Goal: Obtain resource: Download file/media

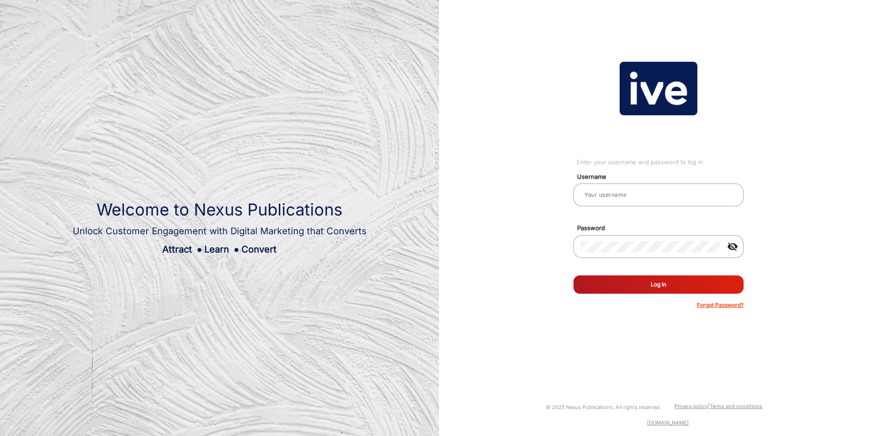
type input "CSTeam_Briefing Form"
click at [621, 286] on button "Log In" at bounding box center [658, 284] width 170 height 18
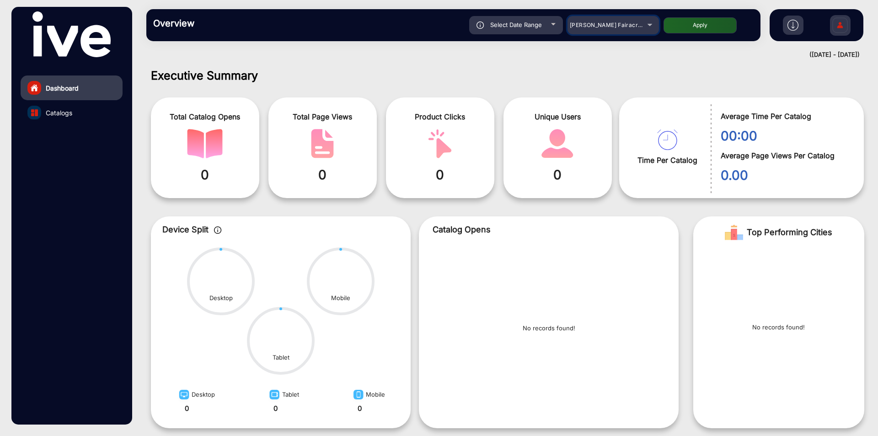
click at [612, 26] on span "[PERSON_NAME] Fairacre Farms" at bounding box center [615, 24] width 91 height 7
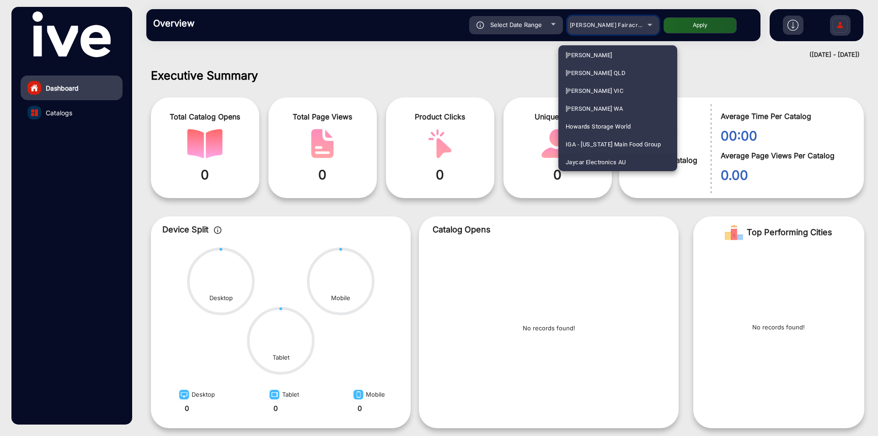
scroll to position [271, 0]
click at [609, 28] on div at bounding box center [439, 218] width 878 height 436
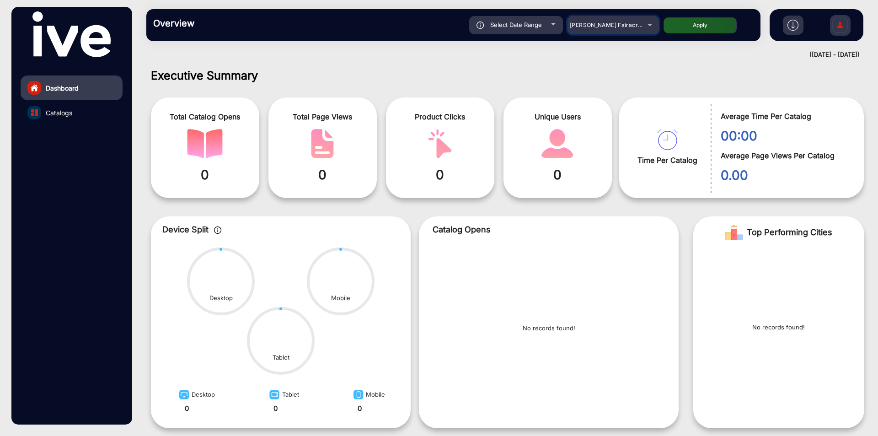
click at [609, 28] on span "[PERSON_NAME] Fairacre Farms" at bounding box center [615, 24] width 91 height 7
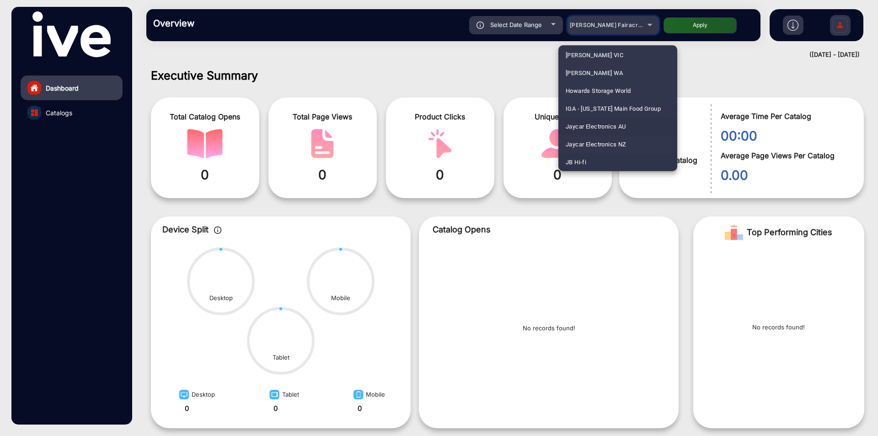
scroll to position [1511, 0]
click at [591, 113] on mat-option "JB Hi-fi" at bounding box center [617, 116] width 119 height 18
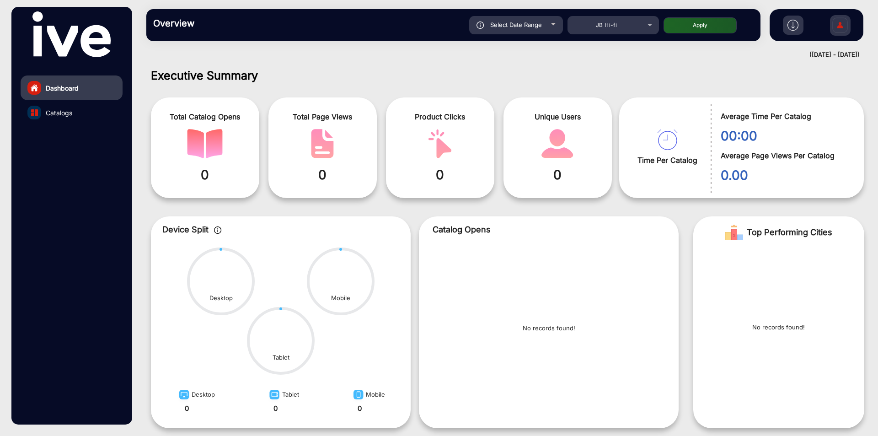
click at [536, 32] on div "Select Date Range" at bounding box center [516, 25] width 94 height 18
type input "[DATE]"
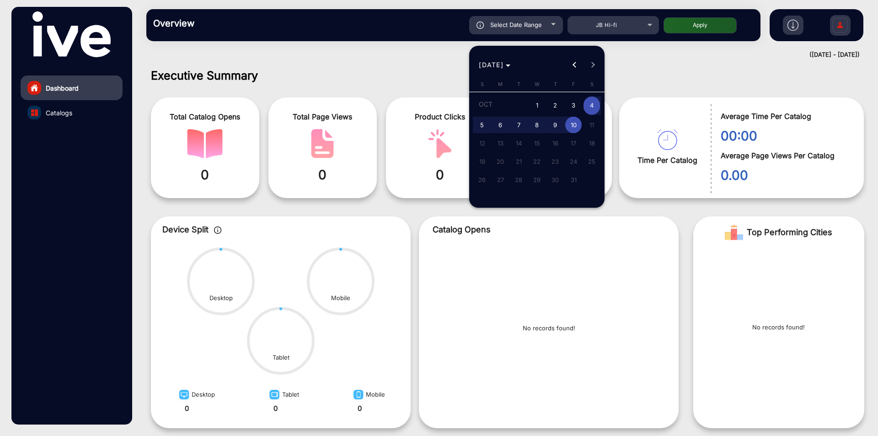
click at [552, 104] on span "2" at bounding box center [555, 105] width 16 height 19
type input "[DATE]"
click at [536, 123] on span "8" at bounding box center [537, 125] width 16 height 16
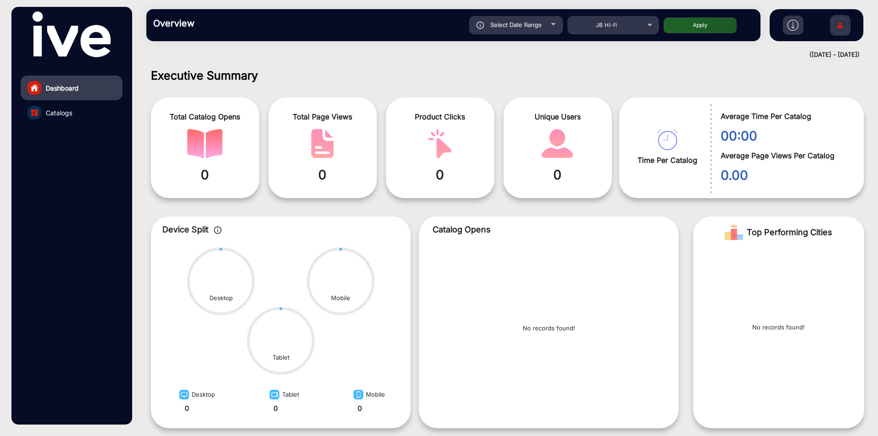
type input "[DATE]"
click at [538, 27] on span "Select Date Range" at bounding box center [516, 24] width 52 height 7
type input "[DATE]"
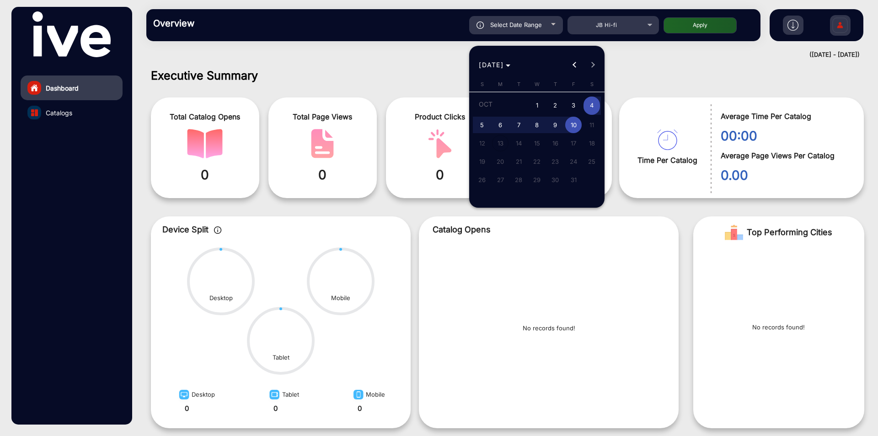
click at [556, 104] on span "2" at bounding box center [555, 105] width 16 height 19
type input "[DATE]"
click at [534, 125] on span "8" at bounding box center [537, 125] width 16 height 16
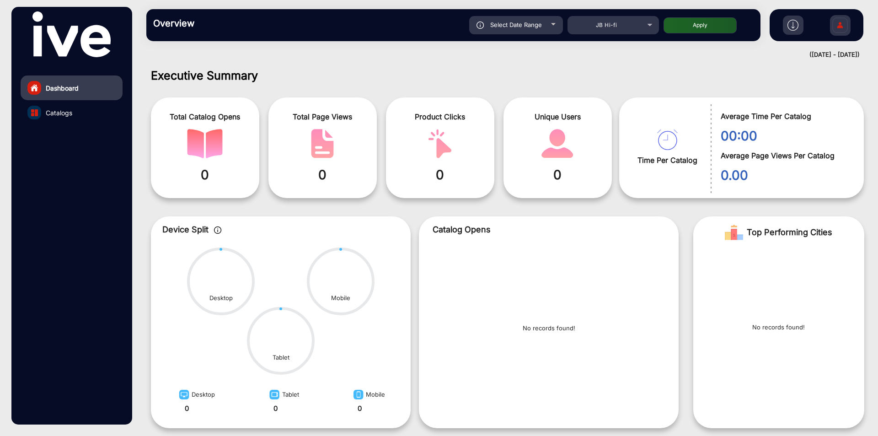
type input "[DATE]"
click at [519, 24] on span "Select Date Range" at bounding box center [516, 24] width 52 height 7
type input "[DATE]"
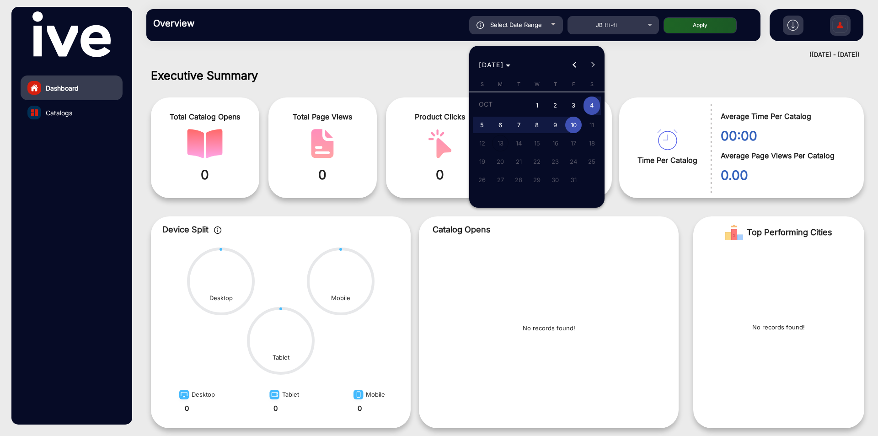
click at [555, 105] on span "2" at bounding box center [555, 105] width 16 height 19
type input "[DATE]"
click at [534, 126] on span "8" at bounding box center [537, 125] width 16 height 16
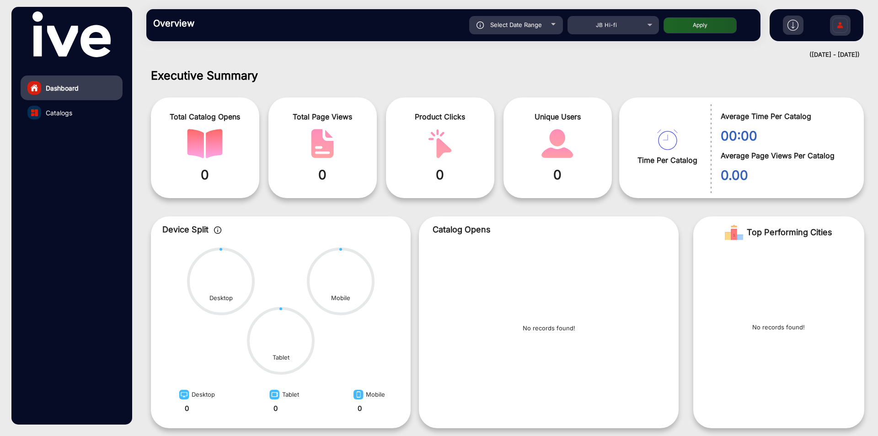
type input "[DATE]"
click at [529, 23] on span "Select Date Range" at bounding box center [516, 24] width 52 height 7
type input "[DATE]"
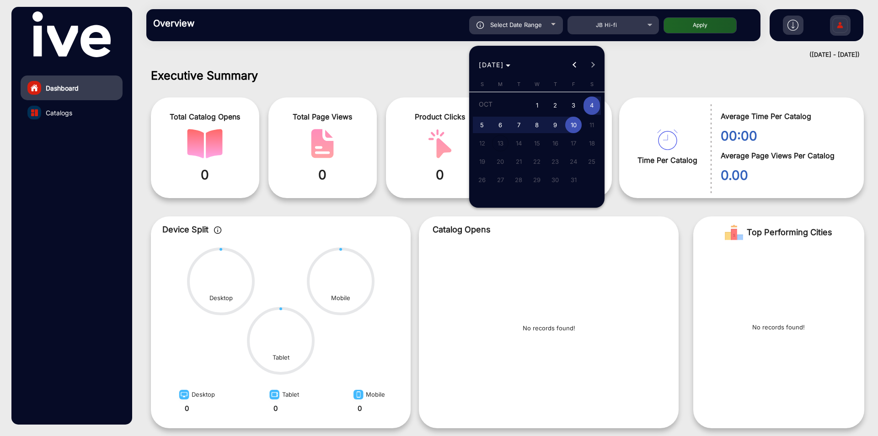
click at [550, 107] on span "2" at bounding box center [555, 105] width 16 height 19
type input "[DATE]"
click at [550, 107] on span "2" at bounding box center [555, 105] width 16 height 19
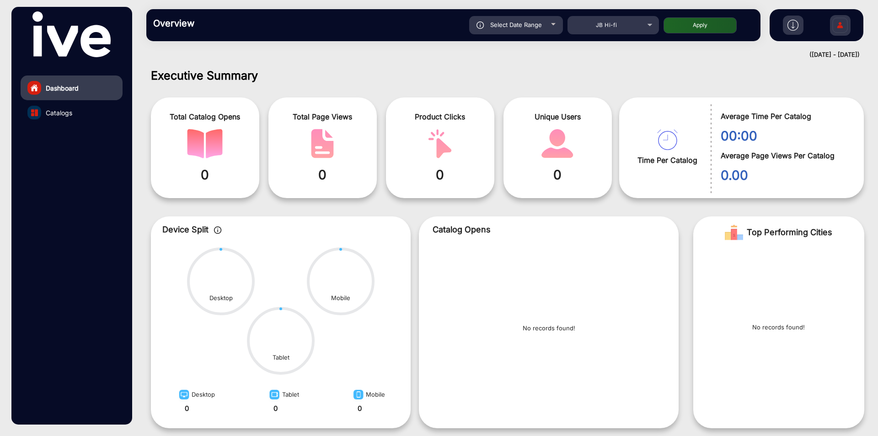
type input "[DATE]"
click at [514, 12] on div "Overview Reports Understand what makes your customers tick and learn how they a…" at bounding box center [453, 25] width 614 height 32
click at [511, 18] on div "Select Date Range" at bounding box center [516, 25] width 94 height 18
type input "[DATE]"
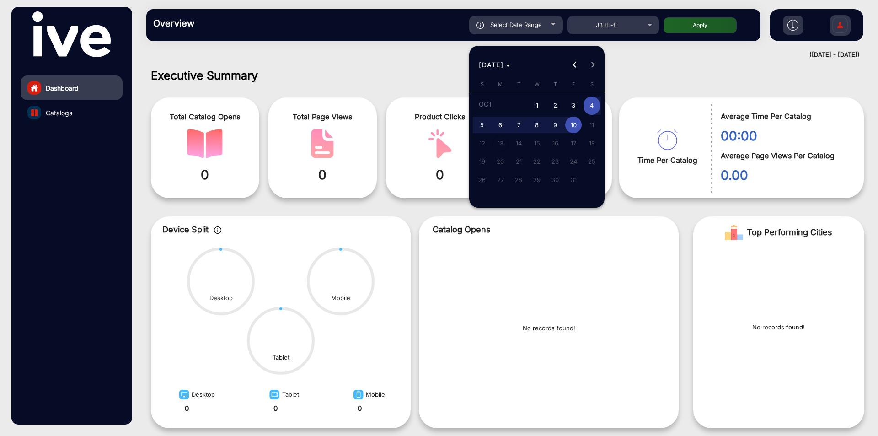
click at [556, 104] on span "2" at bounding box center [555, 105] width 16 height 19
type input "[DATE]"
click at [539, 126] on span "8" at bounding box center [537, 125] width 16 height 16
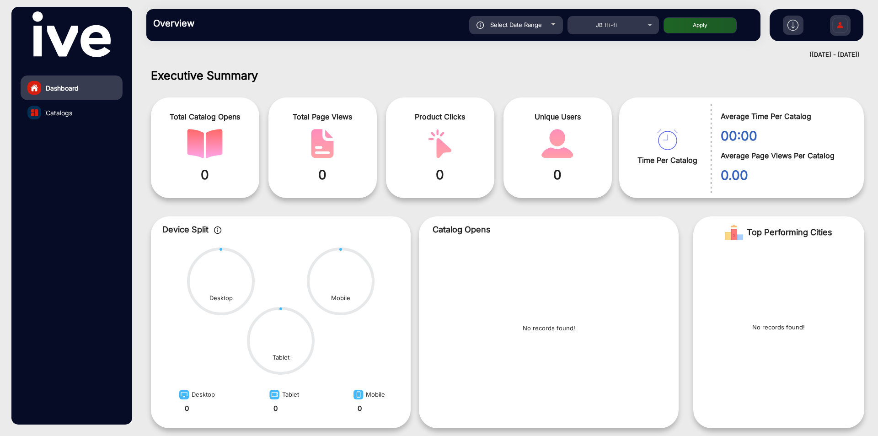
type input "[DATE]"
click at [535, 29] on div "Select Date Range" at bounding box center [516, 25] width 94 height 18
type input "[DATE]"
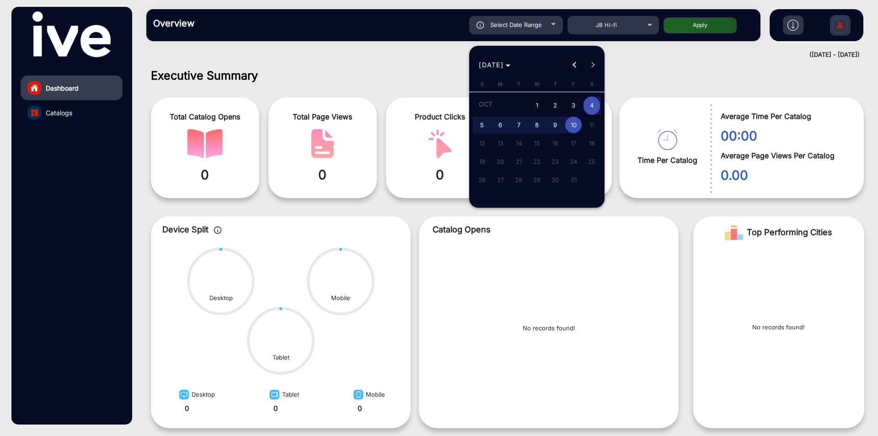
click at [555, 105] on span "2" at bounding box center [555, 105] width 16 height 19
type input "[DATE]"
click at [539, 127] on span "8" at bounding box center [537, 125] width 16 height 16
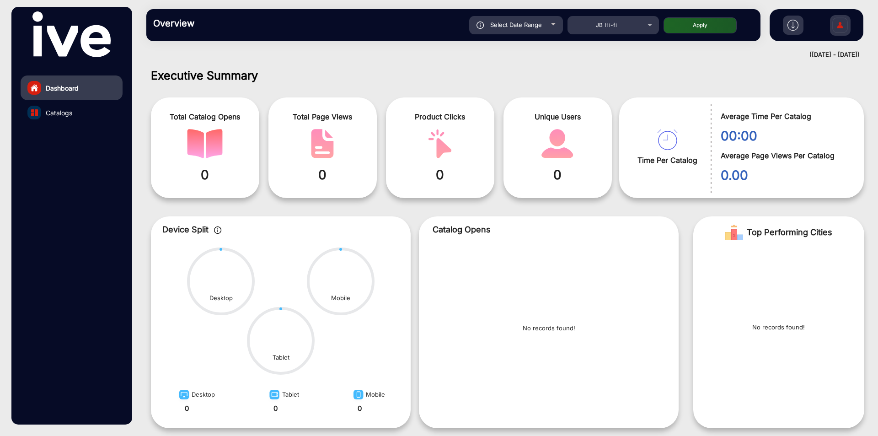
type input "[DATE]"
click at [526, 19] on div "Select Date Range" at bounding box center [516, 25] width 94 height 18
type input "[DATE]"
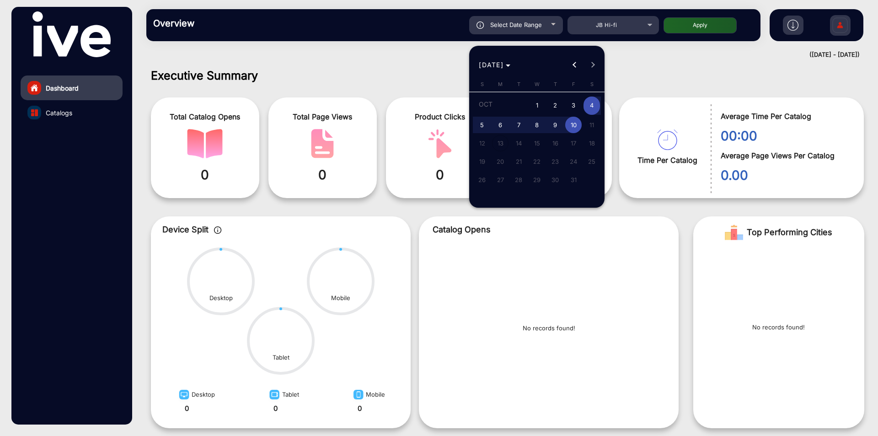
click at [559, 102] on span "2" at bounding box center [555, 105] width 16 height 19
type input "[DATE]"
click at [535, 124] on span "8" at bounding box center [537, 125] width 16 height 16
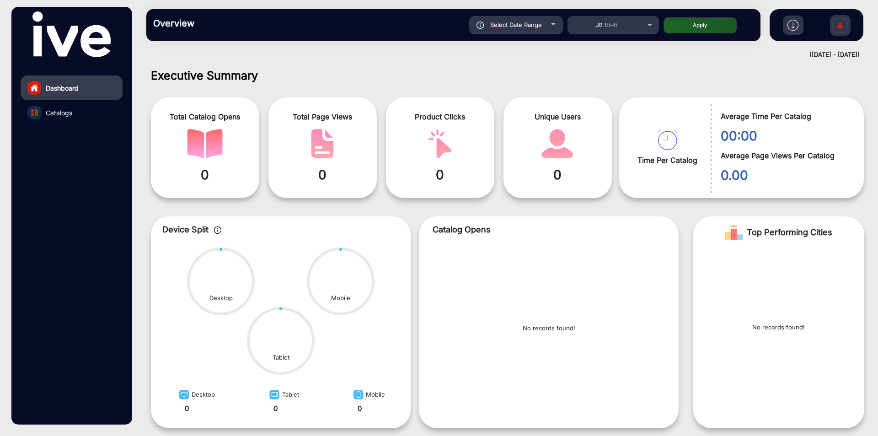
type input "[DATE]"
click at [531, 16] on div "Overview Reports Understand what makes your customers tick and learn how they a…" at bounding box center [453, 25] width 614 height 32
click at [531, 23] on span "Select Date Range" at bounding box center [516, 24] width 52 height 7
type input "[DATE]"
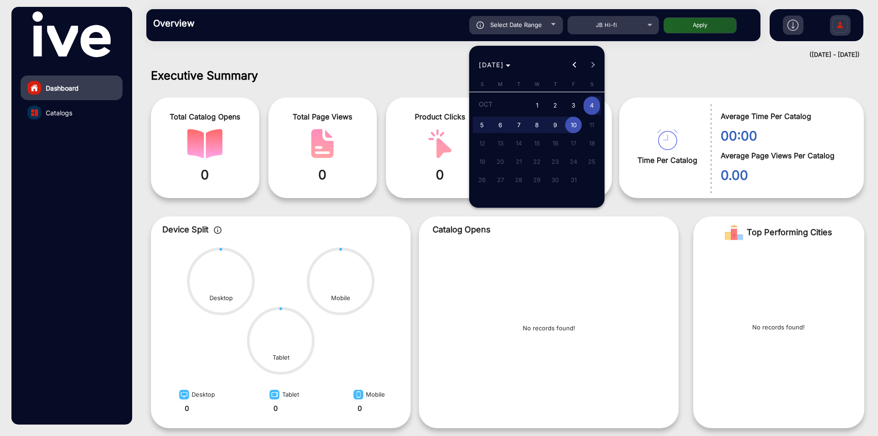
click at [539, 101] on span "1" at bounding box center [537, 105] width 16 height 19
type input "[DATE]"
click at [539, 120] on span "8" at bounding box center [537, 125] width 16 height 16
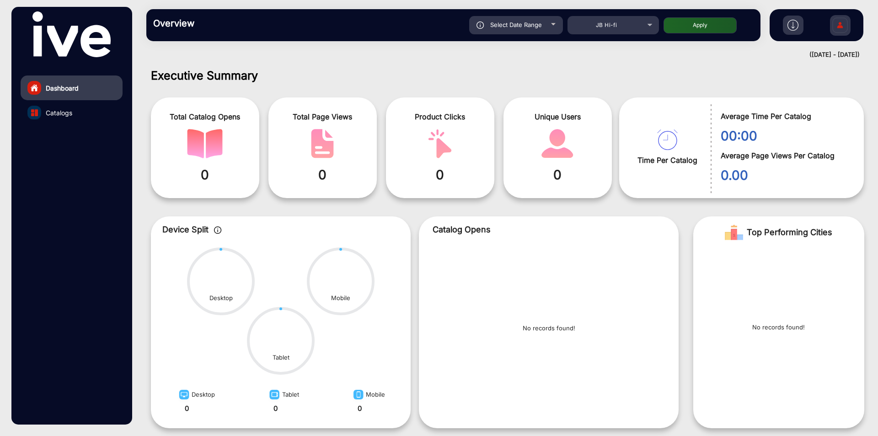
type input "[DATE]"
click at [526, 32] on div "Select Date Range" at bounding box center [516, 25] width 94 height 18
type input "[DATE]"
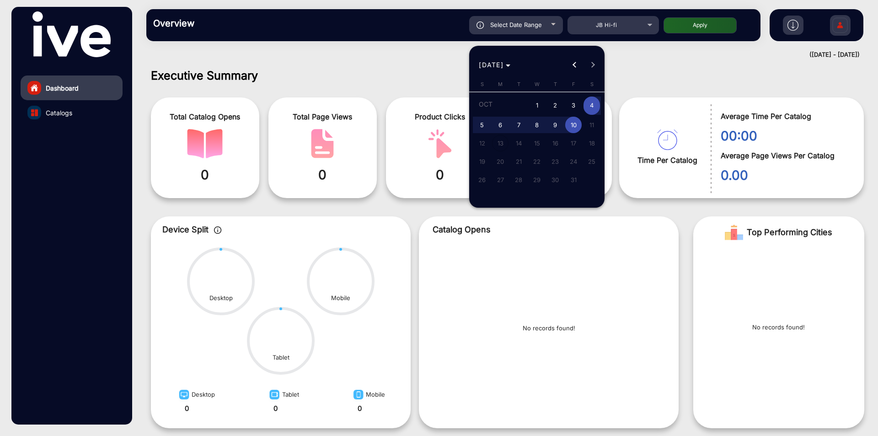
click at [646, 49] on div at bounding box center [439, 218] width 878 height 436
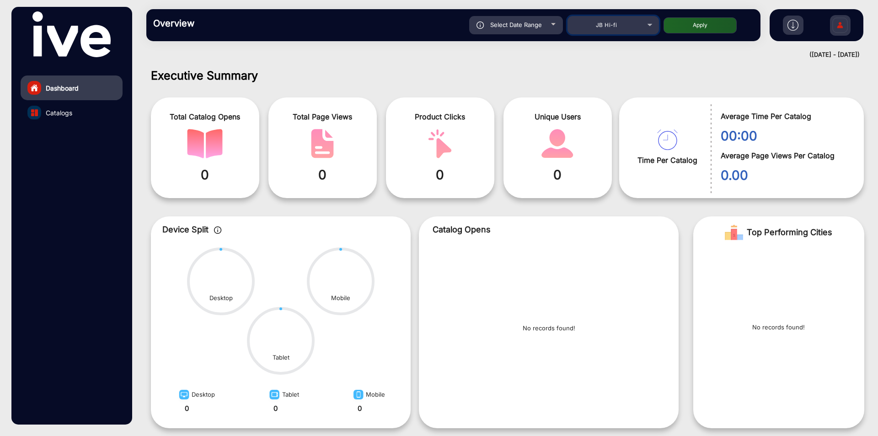
click at [613, 24] on span "JB Hi-fi" at bounding box center [606, 24] width 21 height 7
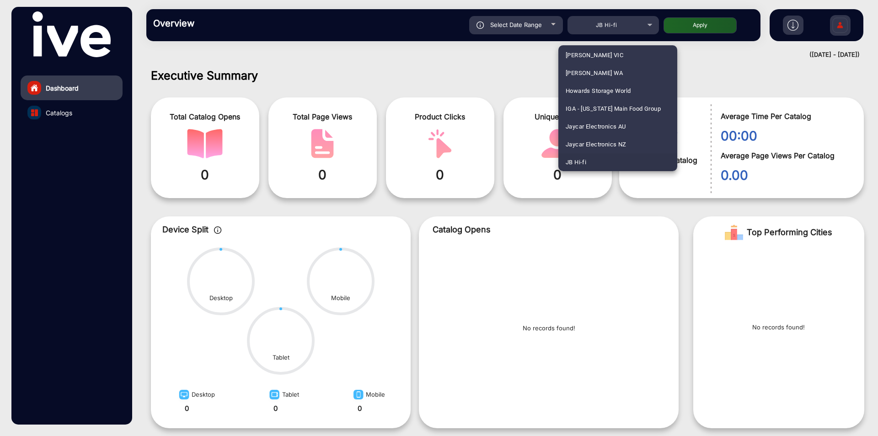
click at [500, 59] on div at bounding box center [439, 218] width 878 height 436
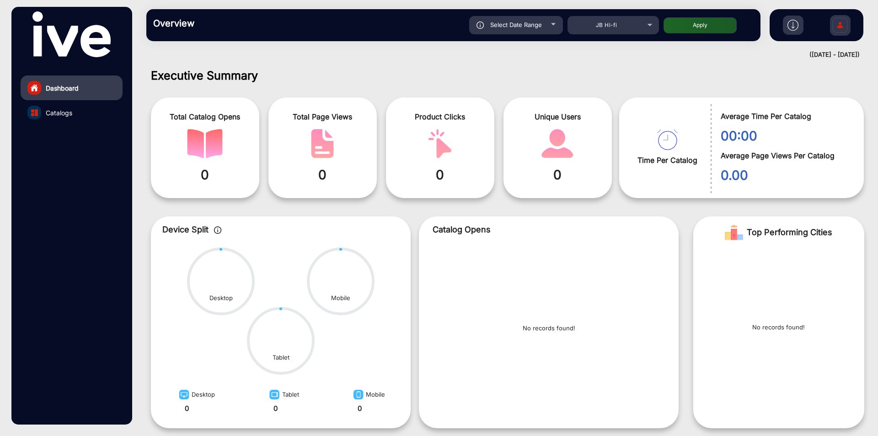
click at [522, 27] on span "Select Date Range" at bounding box center [516, 24] width 52 height 7
type input "[DATE]"
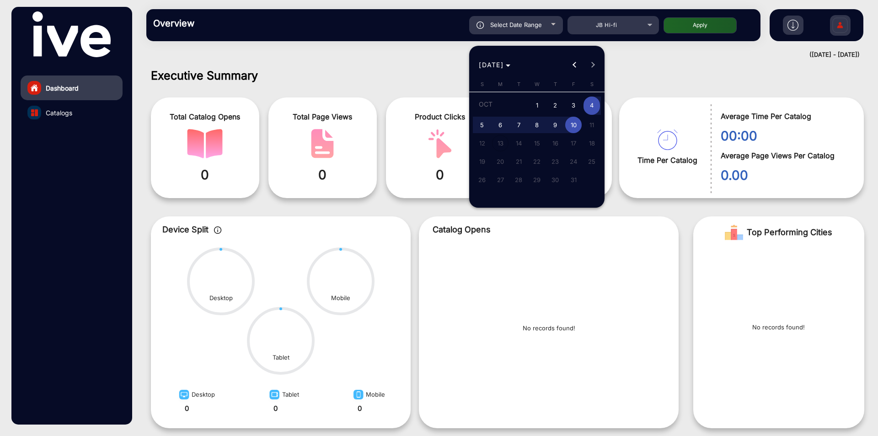
click at [755, 79] on div at bounding box center [439, 218] width 878 height 436
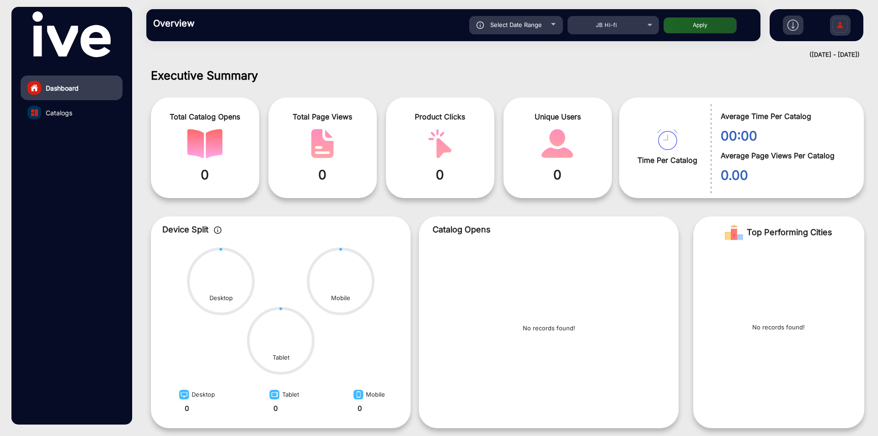
click at [821, 54] on div "([DATE] - [DATE])" at bounding box center [498, 54] width 722 height 9
click at [491, 27] on span "Select Date Range" at bounding box center [516, 24] width 52 height 7
type input "[DATE]"
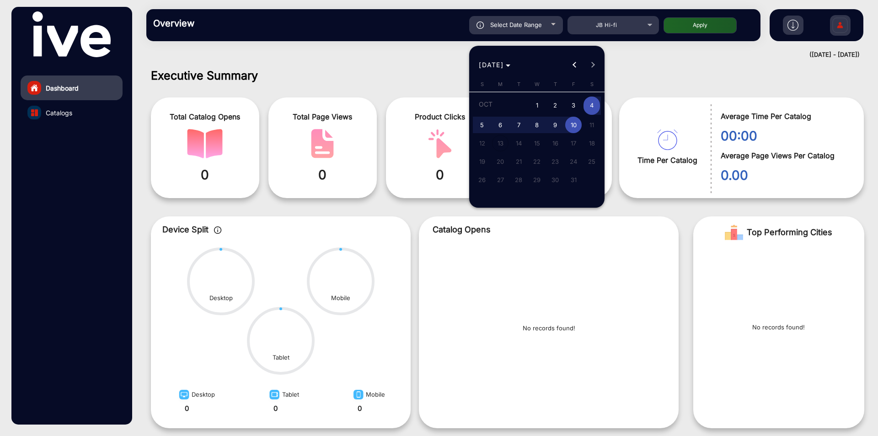
click at [783, 66] on div at bounding box center [439, 218] width 878 height 436
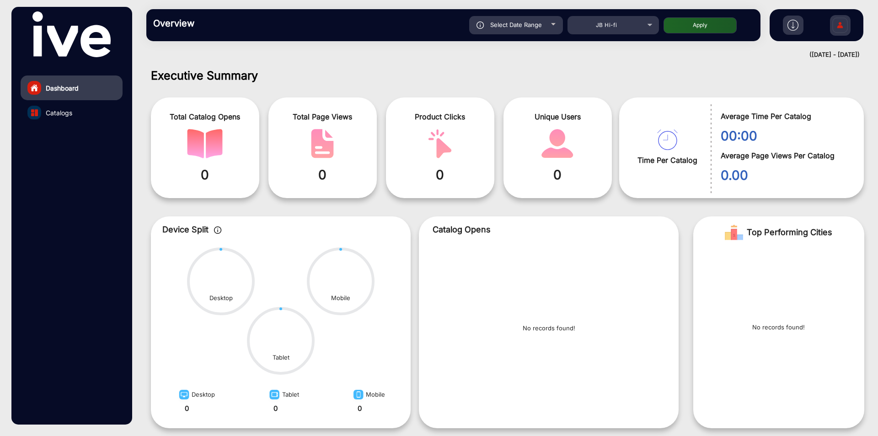
click at [833, 59] on div "([DATE] - [DATE])" at bounding box center [498, 54] width 722 height 9
click at [777, 57] on div "([DATE] - [DATE])" at bounding box center [498, 54] width 722 height 9
click at [808, 52] on div "([DATE] - [DATE])" at bounding box center [498, 54] width 722 height 9
click at [790, 29] on img at bounding box center [792, 25] width 11 height 11
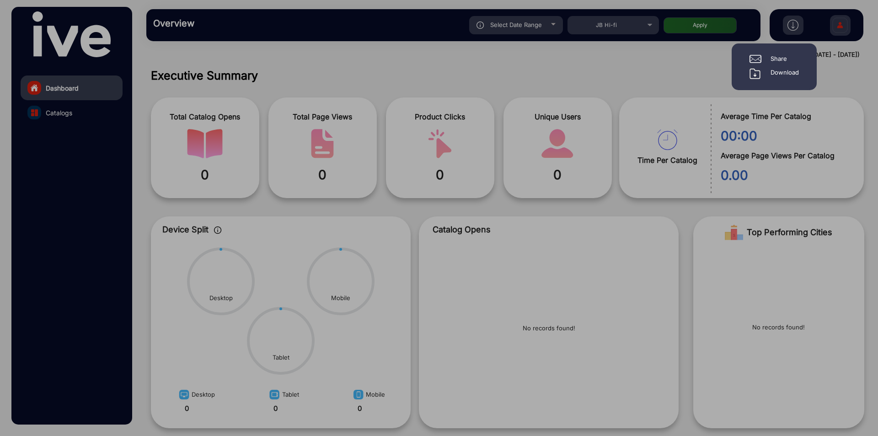
click at [841, 67] on div at bounding box center [439, 218] width 878 height 436
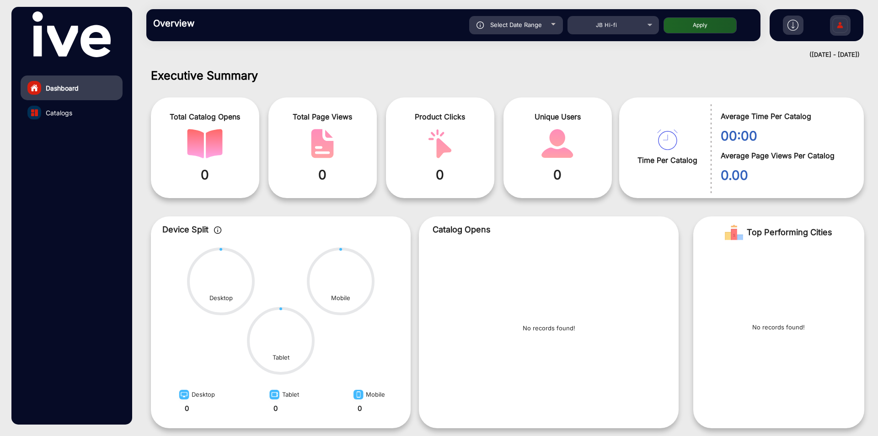
click at [526, 28] on span "Select Date Range" at bounding box center [516, 24] width 52 height 7
type input "[DATE]"
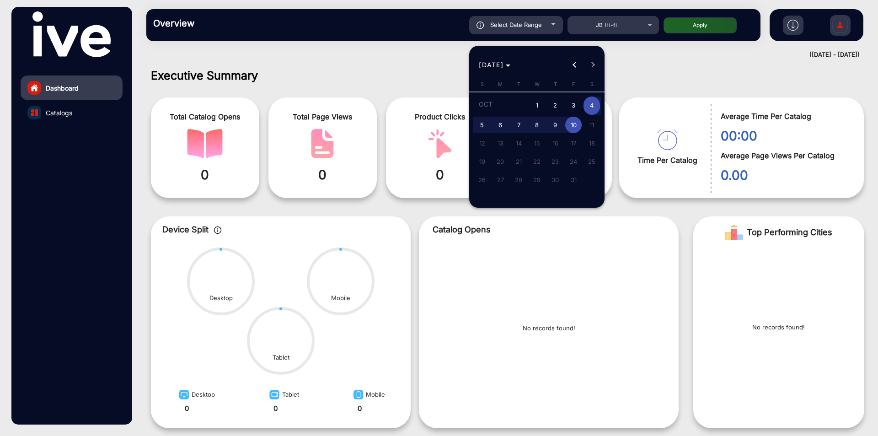
click at [557, 106] on span "2" at bounding box center [555, 105] width 16 height 19
type input "[DATE]"
click at [542, 126] on span "8" at bounding box center [537, 125] width 16 height 16
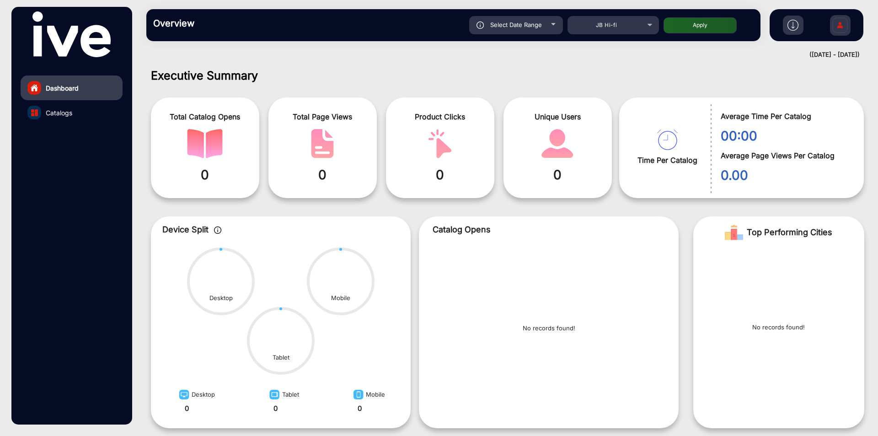
type input "[DATE]"
click at [481, 27] on img at bounding box center [480, 24] width 8 height 7
type input "[DATE]"
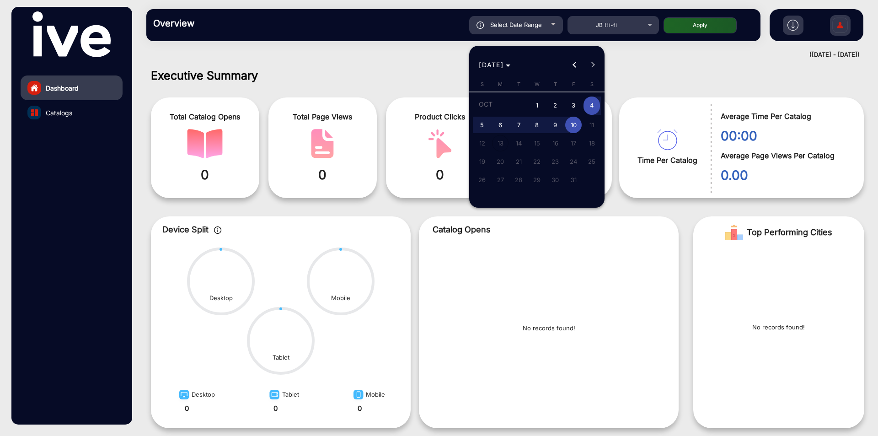
click at [555, 100] on span "2" at bounding box center [555, 105] width 16 height 19
type input "[DATE]"
click at [535, 127] on span "8" at bounding box center [537, 125] width 16 height 16
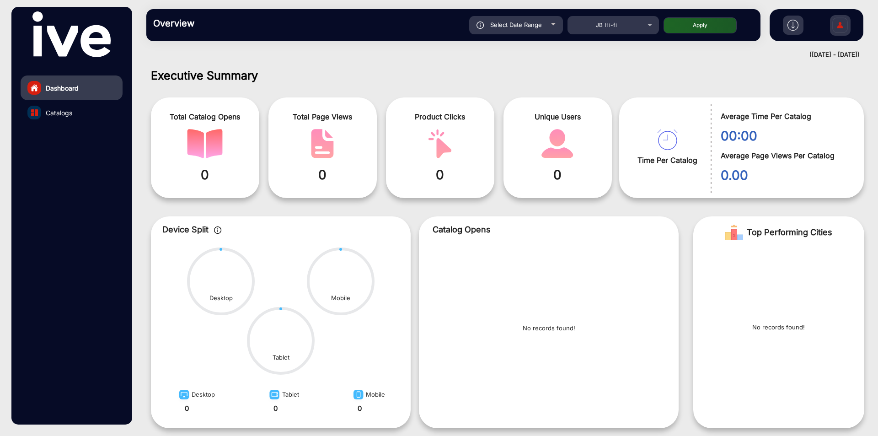
type input "[DATE]"
click at [520, 22] on span "Select Date Range" at bounding box center [516, 24] width 52 height 7
type input "[DATE]"
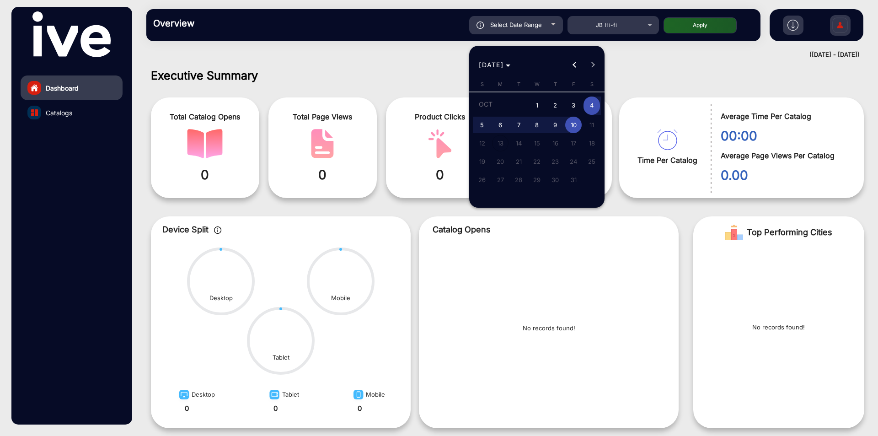
click at [557, 109] on span "2" at bounding box center [555, 105] width 16 height 19
type input "[DATE]"
click at [537, 127] on span "8" at bounding box center [537, 125] width 16 height 16
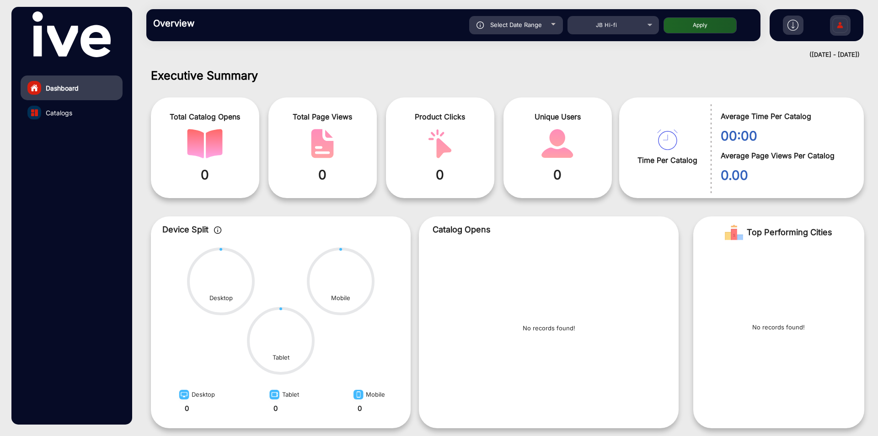
type input "[DATE]"
click at [547, 25] on div "Select Date Range" at bounding box center [516, 25] width 94 height 18
type input "[DATE]"
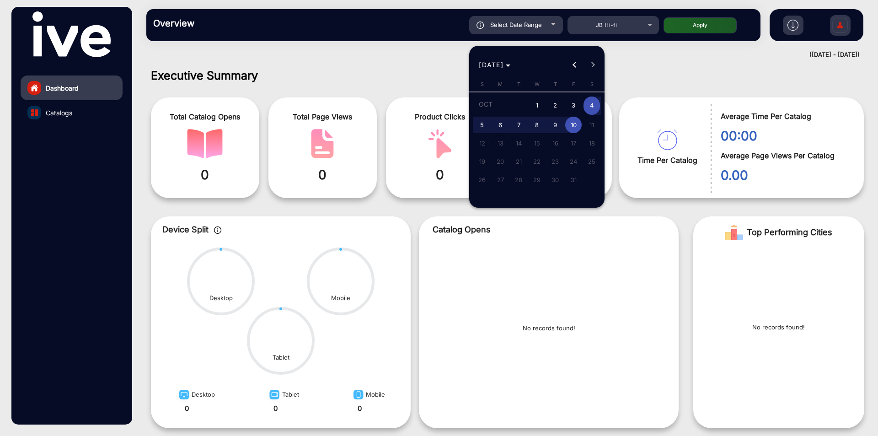
click at [558, 104] on span "2" at bounding box center [555, 105] width 16 height 19
type input "[DATE]"
click at [534, 124] on span "8" at bounding box center [537, 125] width 16 height 16
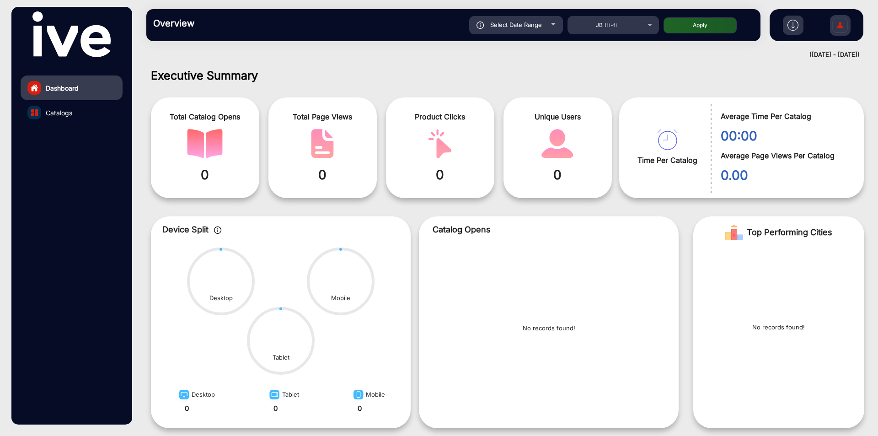
type input "[DATE]"
click at [710, 28] on button "Apply" at bounding box center [699, 25] width 73 height 16
type input "[DATE]"
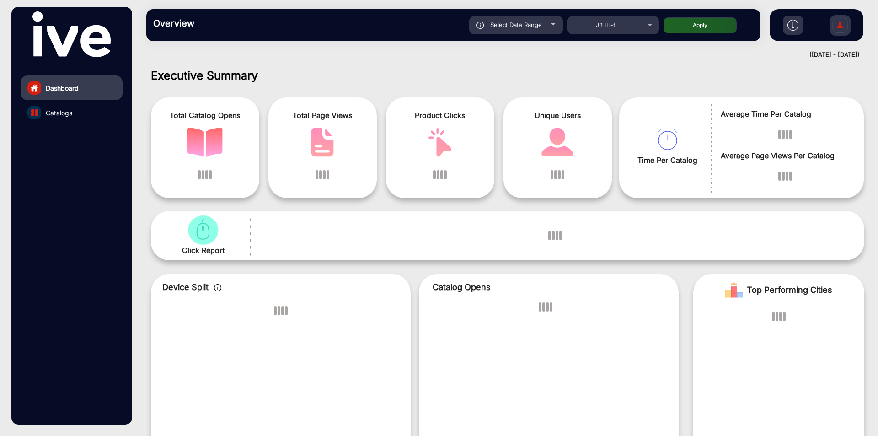
scroll to position [7, 0]
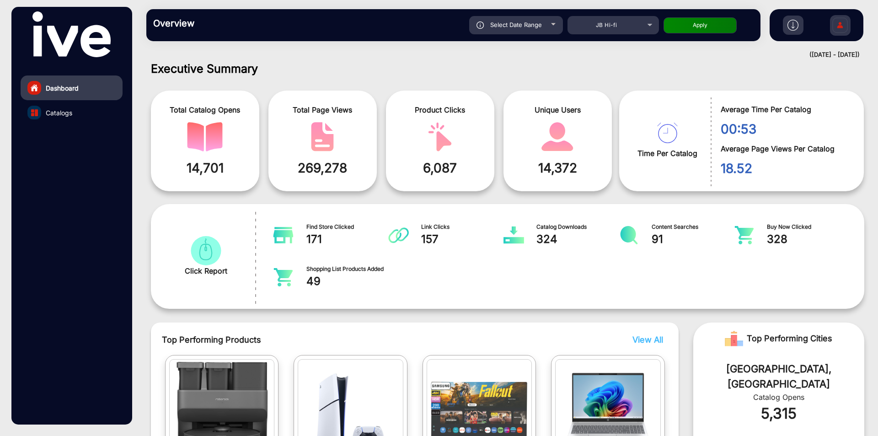
click at [524, 27] on span "Select Date Range" at bounding box center [516, 24] width 52 height 7
type input "[DATE]"
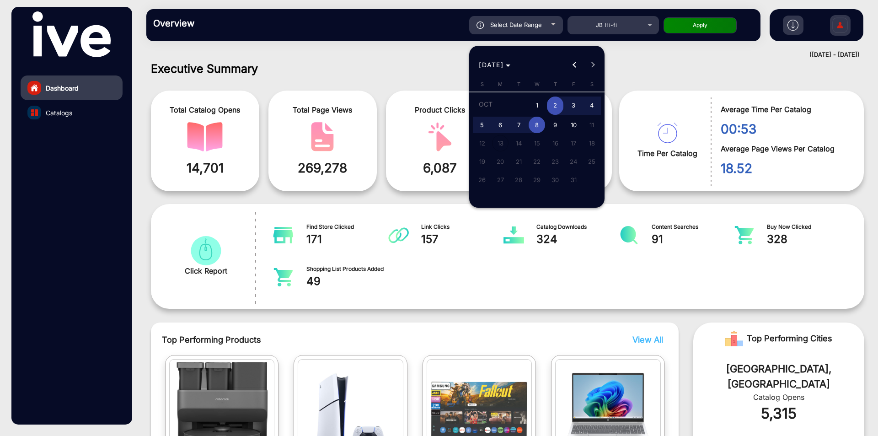
click at [651, 57] on div at bounding box center [439, 218] width 878 height 436
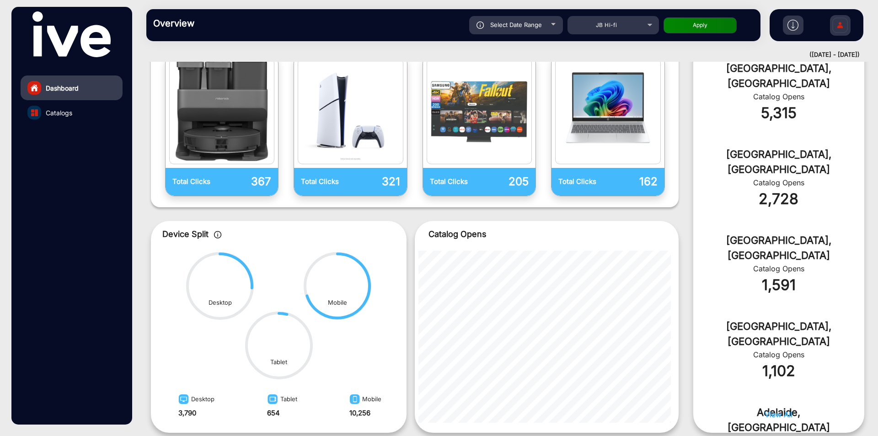
scroll to position [362, 0]
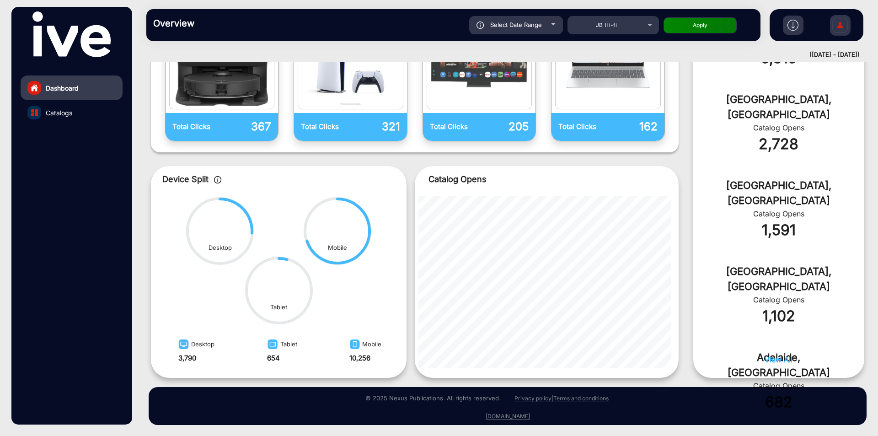
click at [780, 360] on span "View All" at bounding box center [778, 359] width 28 height 9
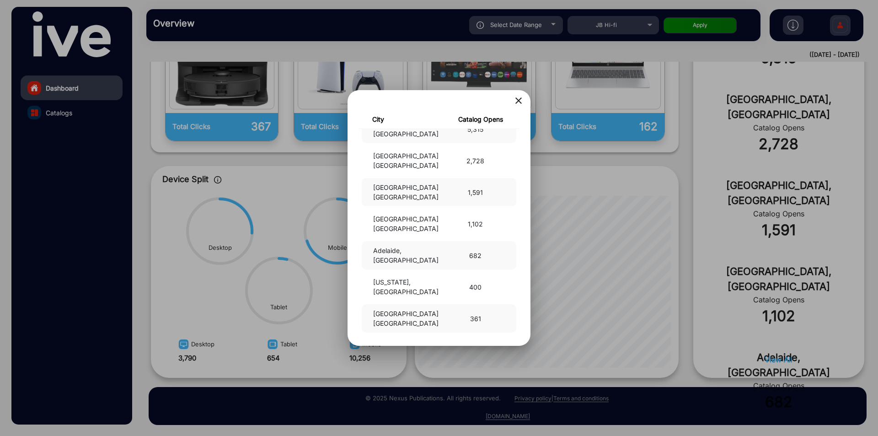
scroll to position [0, 0]
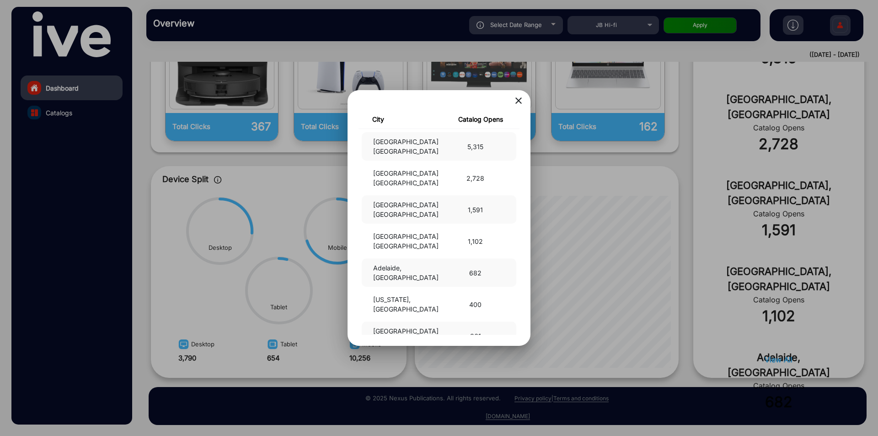
click at [517, 102] on mat-icon "close" at bounding box center [518, 100] width 11 height 11
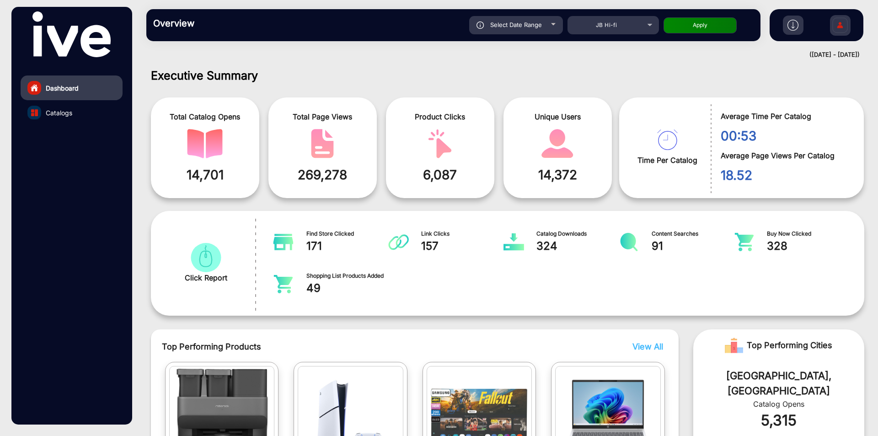
click at [245, 161] on div "Total Catalog Opens 14,701" at bounding box center [205, 147] width 108 height 101
click at [337, 196] on div "Total Page Views 269,278" at bounding box center [322, 147] width 108 height 101
click at [0, 0] on span "Time Per Catalog" at bounding box center [0, 0] width 0 height 0
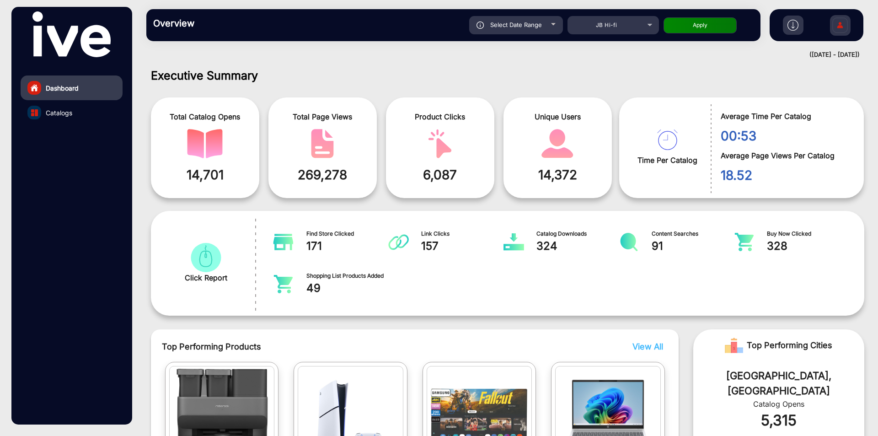
scroll to position [137, 0]
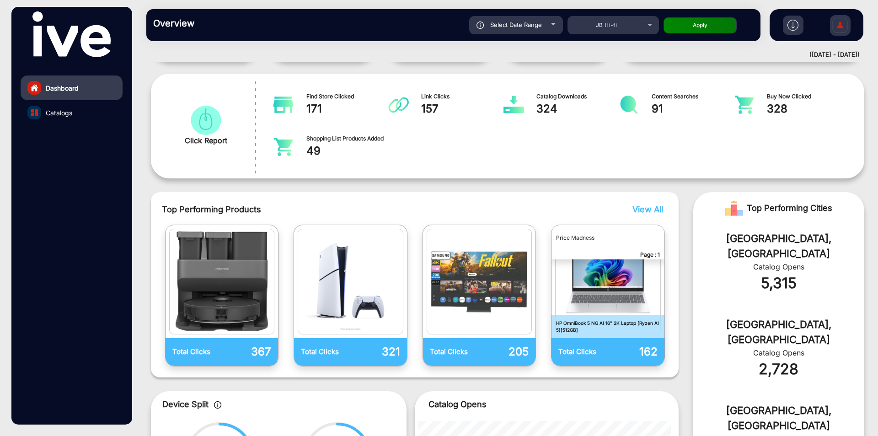
click at [661, 213] on span "View All" at bounding box center [647, 209] width 31 height 10
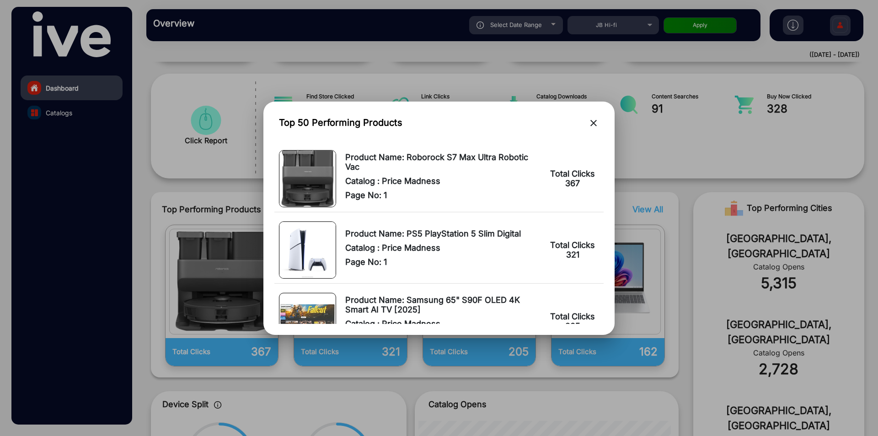
click at [591, 123] on mat-icon "close" at bounding box center [593, 123] width 11 height 11
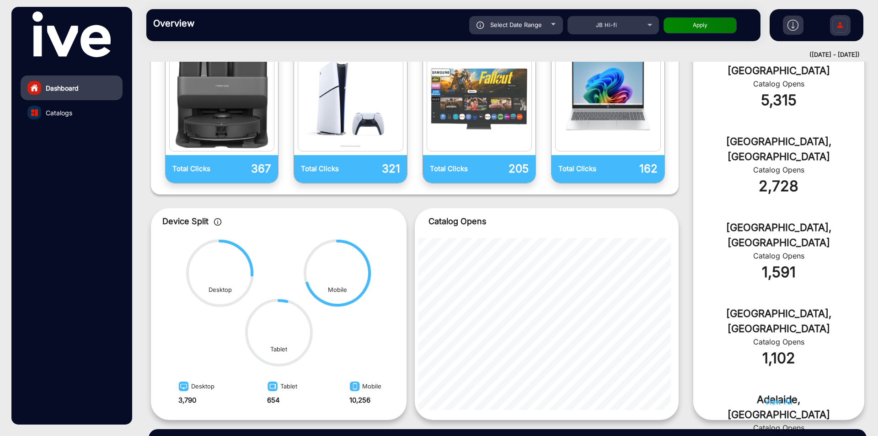
scroll to position [362, 0]
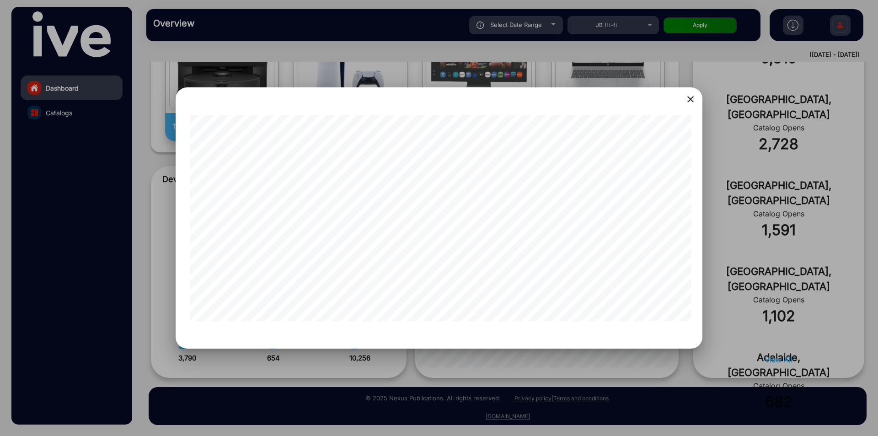
click at [526, 357] on div at bounding box center [439, 218] width 878 height 436
click at [692, 104] on mat-icon "close" at bounding box center [690, 99] width 11 height 11
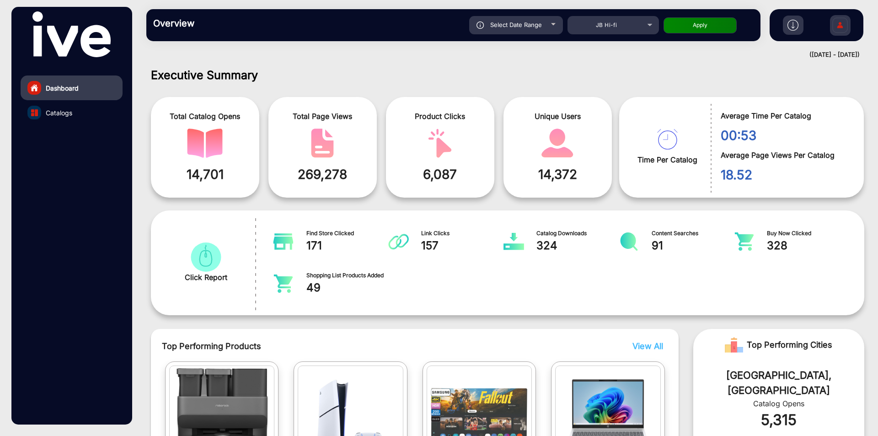
scroll to position [0, 0]
click at [45, 115] on link "Catalogs" at bounding box center [72, 112] width 102 height 25
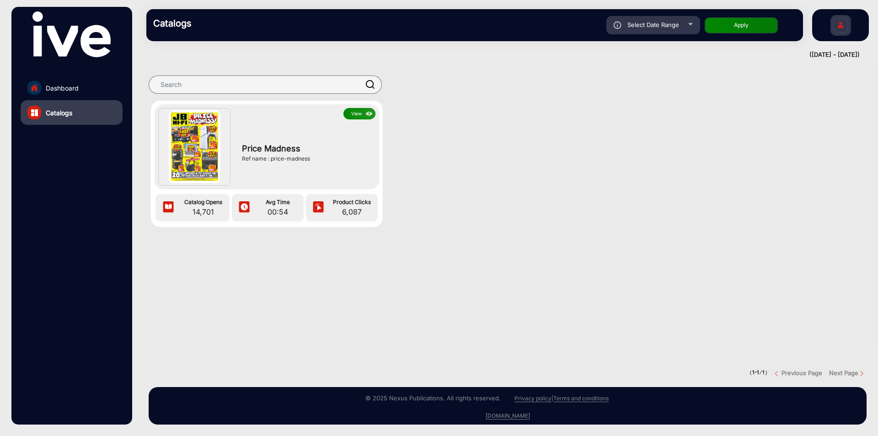
click at [357, 136] on div "Price Madness Ref name : price-madness" at bounding box center [306, 152] width 138 height 66
click at [363, 116] on button "View" at bounding box center [359, 113] width 32 height 11
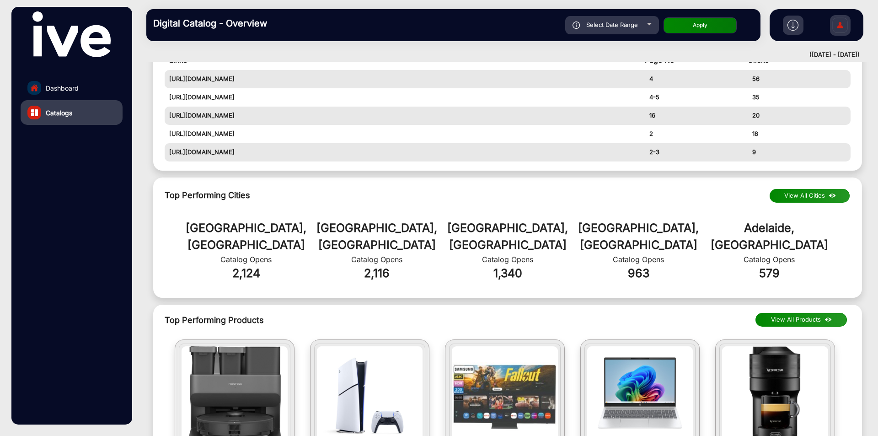
scroll to position [457, 0]
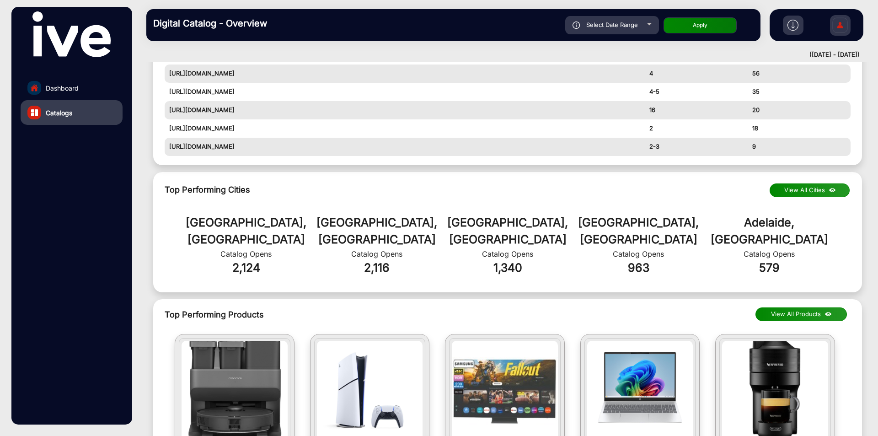
click at [800, 192] on button "View All Cities" at bounding box center [810, 190] width 80 height 14
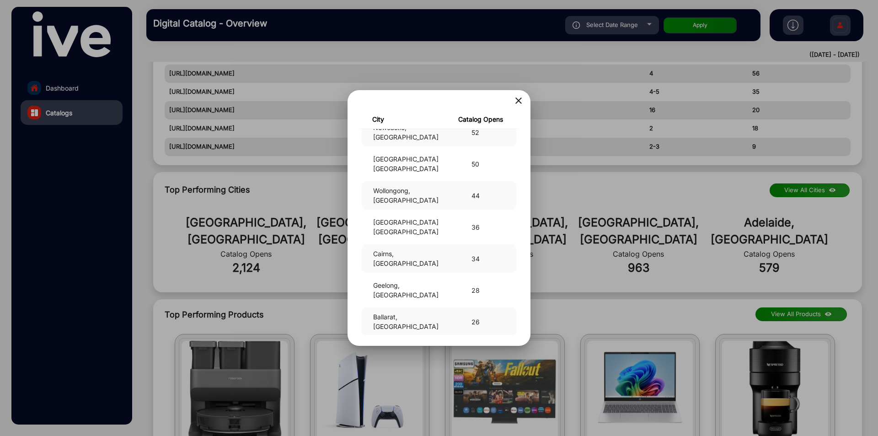
scroll to position [274, 0]
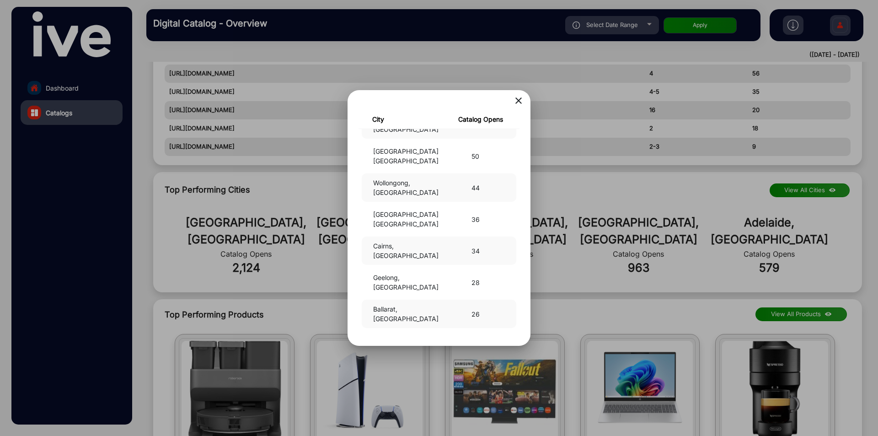
click at [519, 98] on mat-icon "close" at bounding box center [518, 100] width 11 height 11
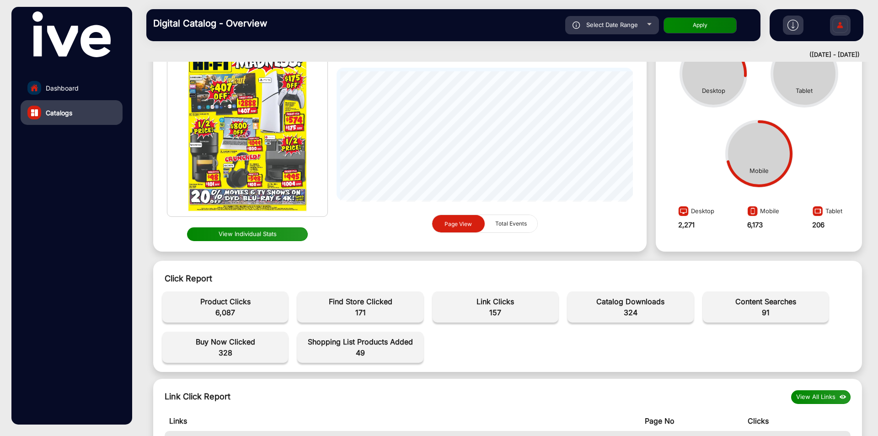
scroll to position [0, 0]
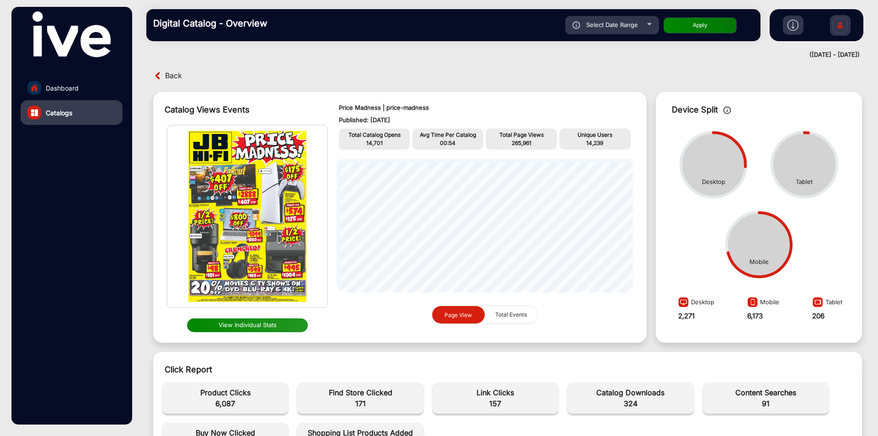
click at [795, 28] on img at bounding box center [792, 25] width 11 height 11
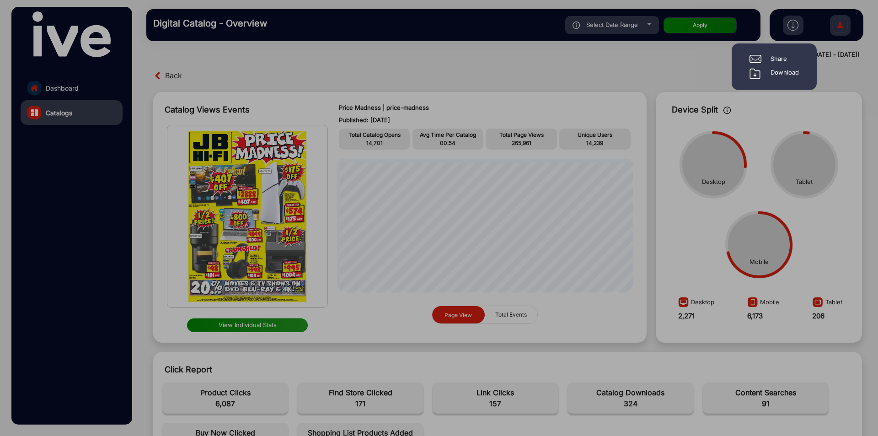
click at [773, 74] on div "Download" at bounding box center [784, 73] width 28 height 11
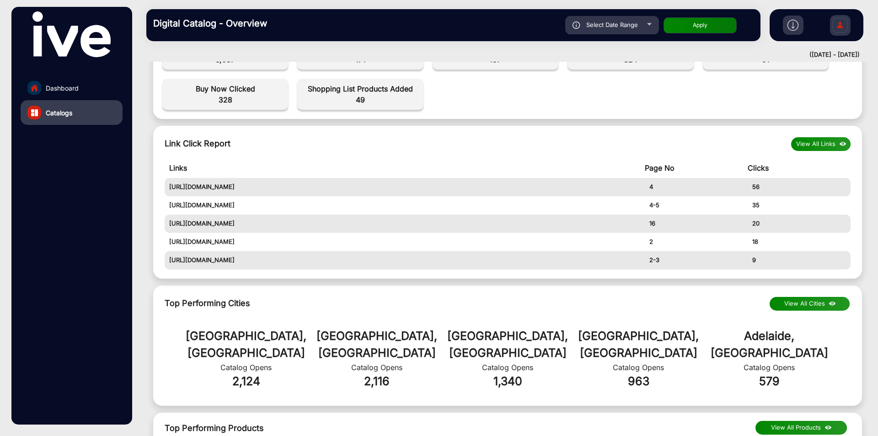
scroll to position [366, 0]
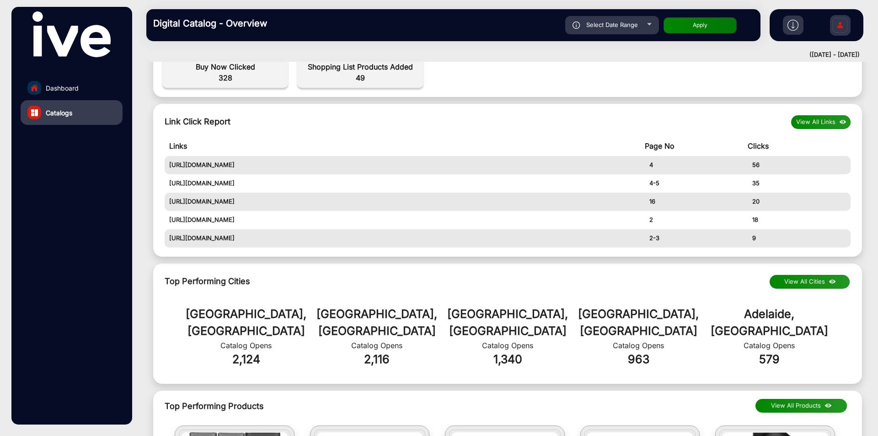
click at [805, 286] on button "View All Cities" at bounding box center [810, 282] width 80 height 14
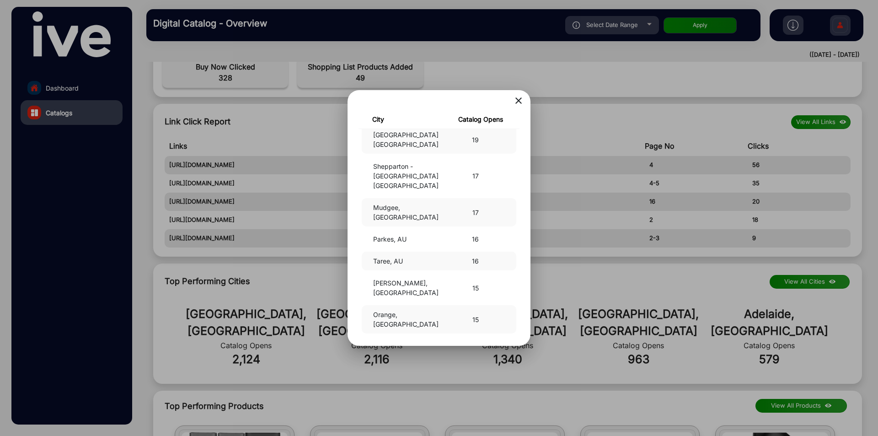
scroll to position [777, 0]
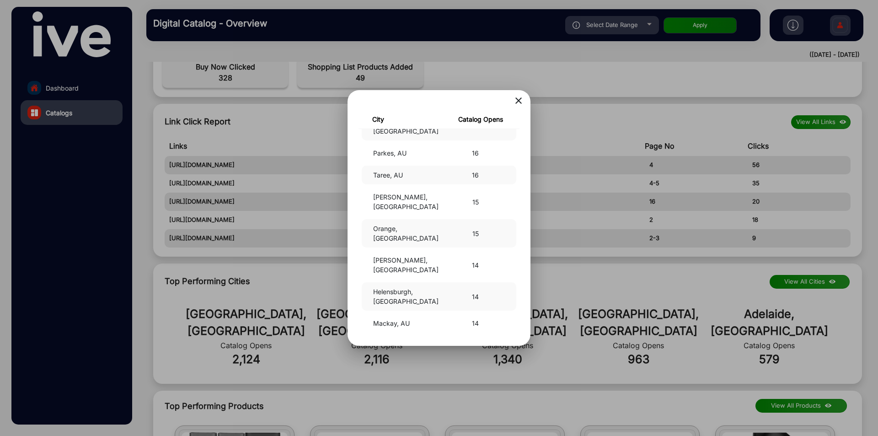
drag, startPoint x: 519, startPoint y: 155, endPoint x: 517, endPoint y: 240, distance: 85.1
click at [517, 240] on div "close City Catalog Opens [GEOGRAPHIC_DATA], [GEOGRAPHIC_DATA] 2,124 [GEOGRAPHIC…" at bounding box center [438, 218] width 183 height 256
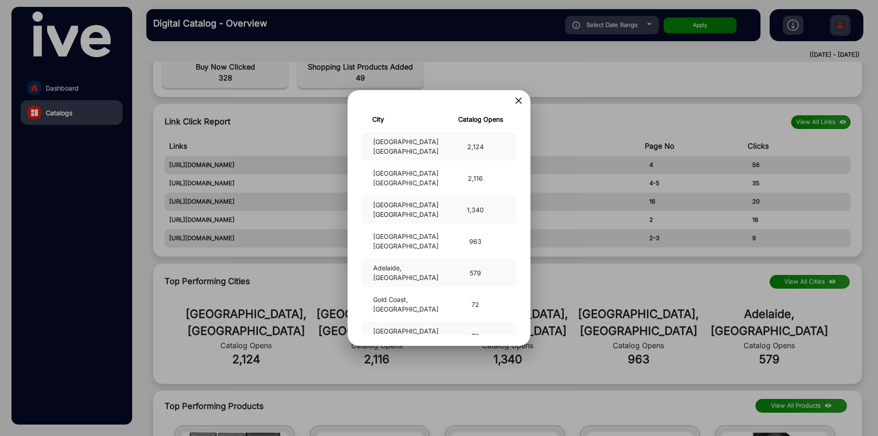
click at [519, 100] on mat-icon "close" at bounding box center [518, 100] width 11 height 11
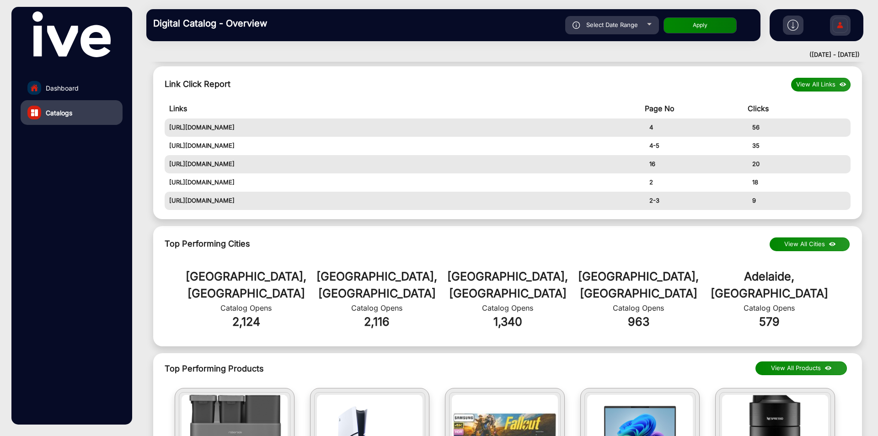
scroll to position [397, 0]
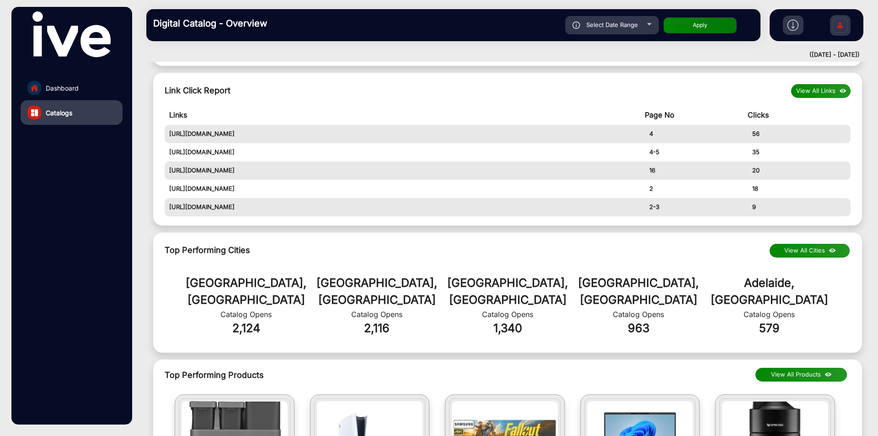
click at [818, 256] on button "View All Cities" at bounding box center [810, 251] width 80 height 14
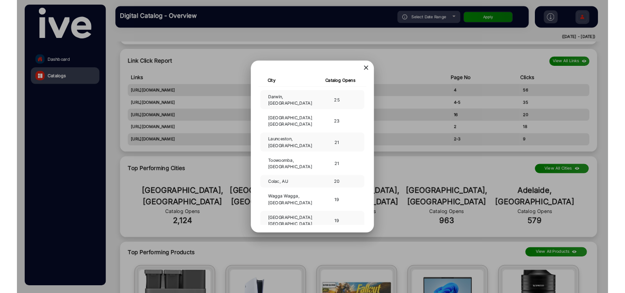
scroll to position [594, 0]
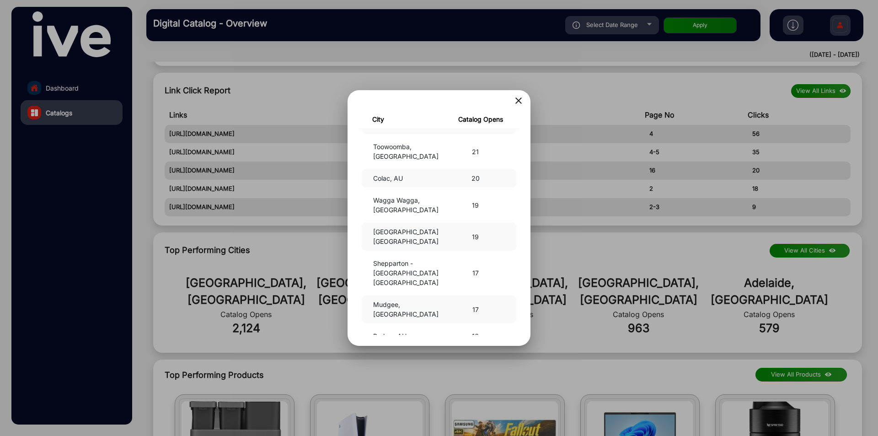
click at [520, 103] on mat-icon "close" at bounding box center [518, 100] width 11 height 11
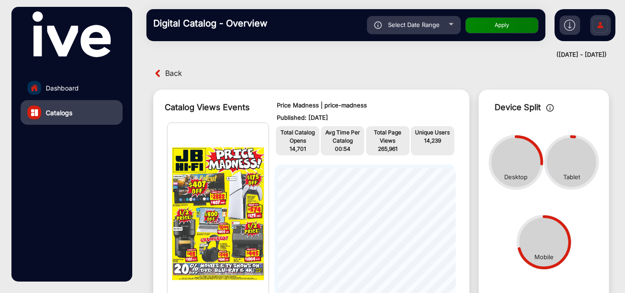
scroll to position [0, 0]
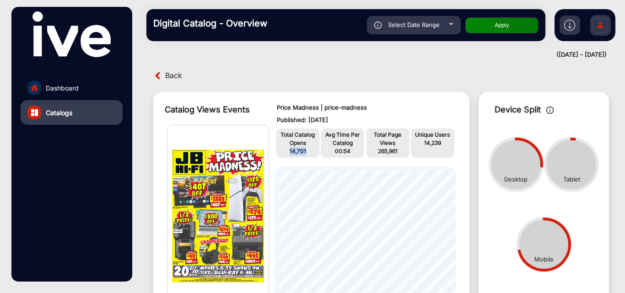
drag, startPoint x: 287, startPoint y: 151, endPoint x: 309, endPoint y: 151, distance: 21.9
click at [309, 151] on p "14,701" at bounding box center [297, 151] width 39 height 8
